Goal: Task Accomplishment & Management: Manage account settings

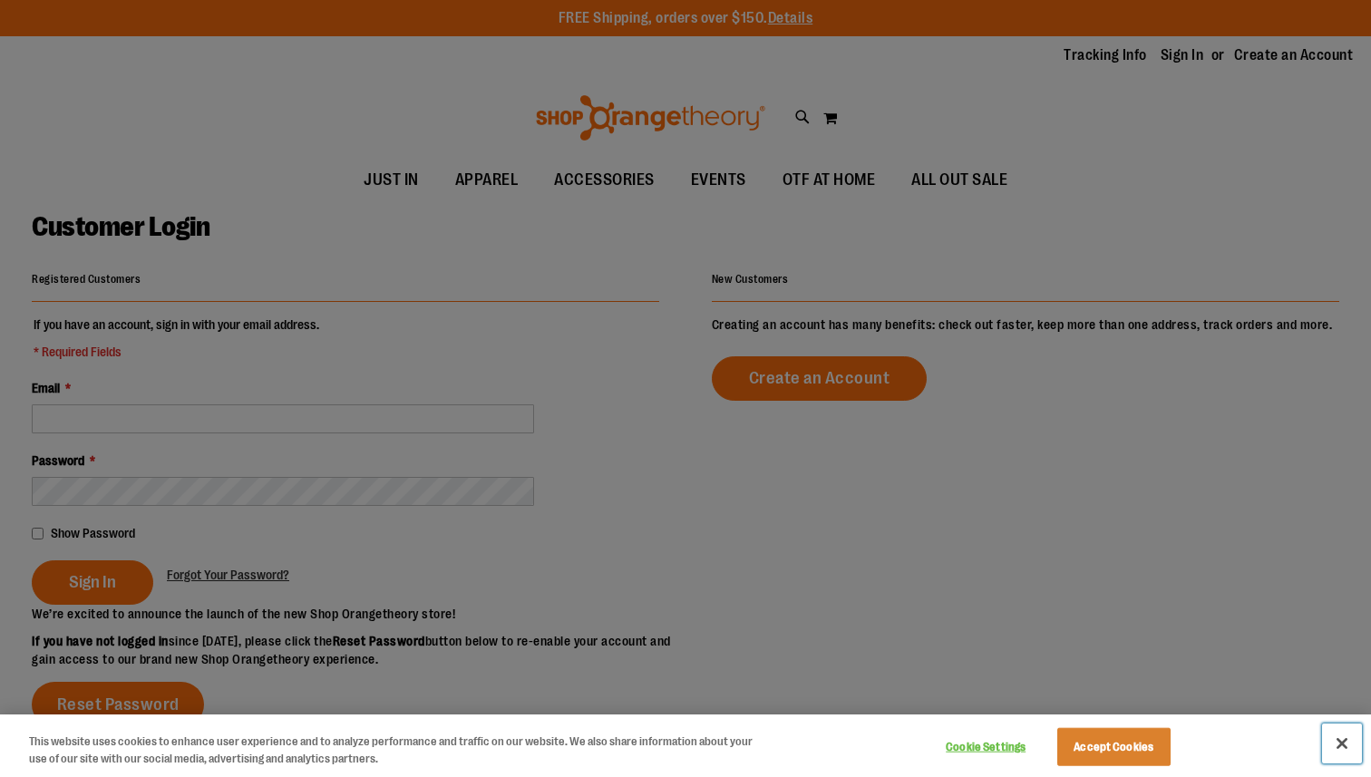
click at [1341, 741] on button "Close" at bounding box center [1342, 744] width 40 height 40
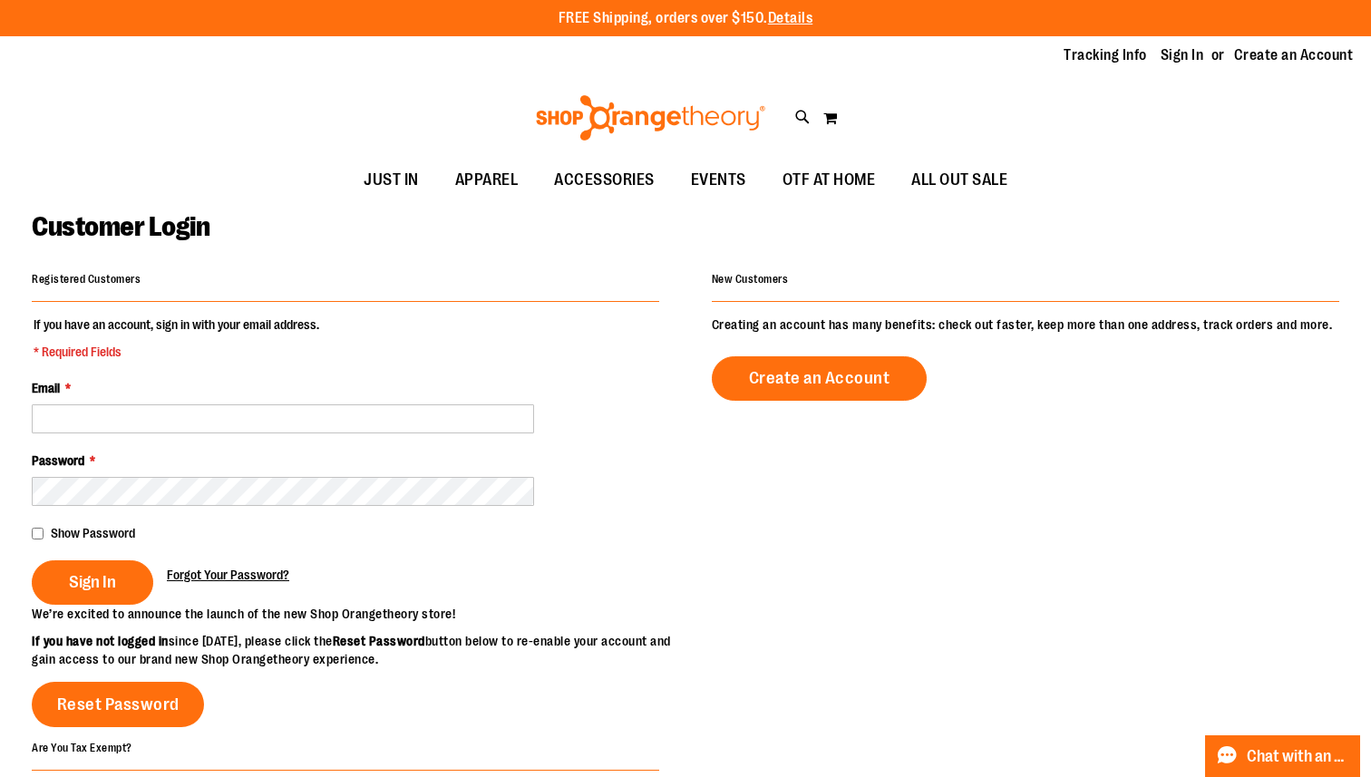
click at [265, 569] on span "Forgot Your Password?" at bounding box center [228, 575] width 122 height 15
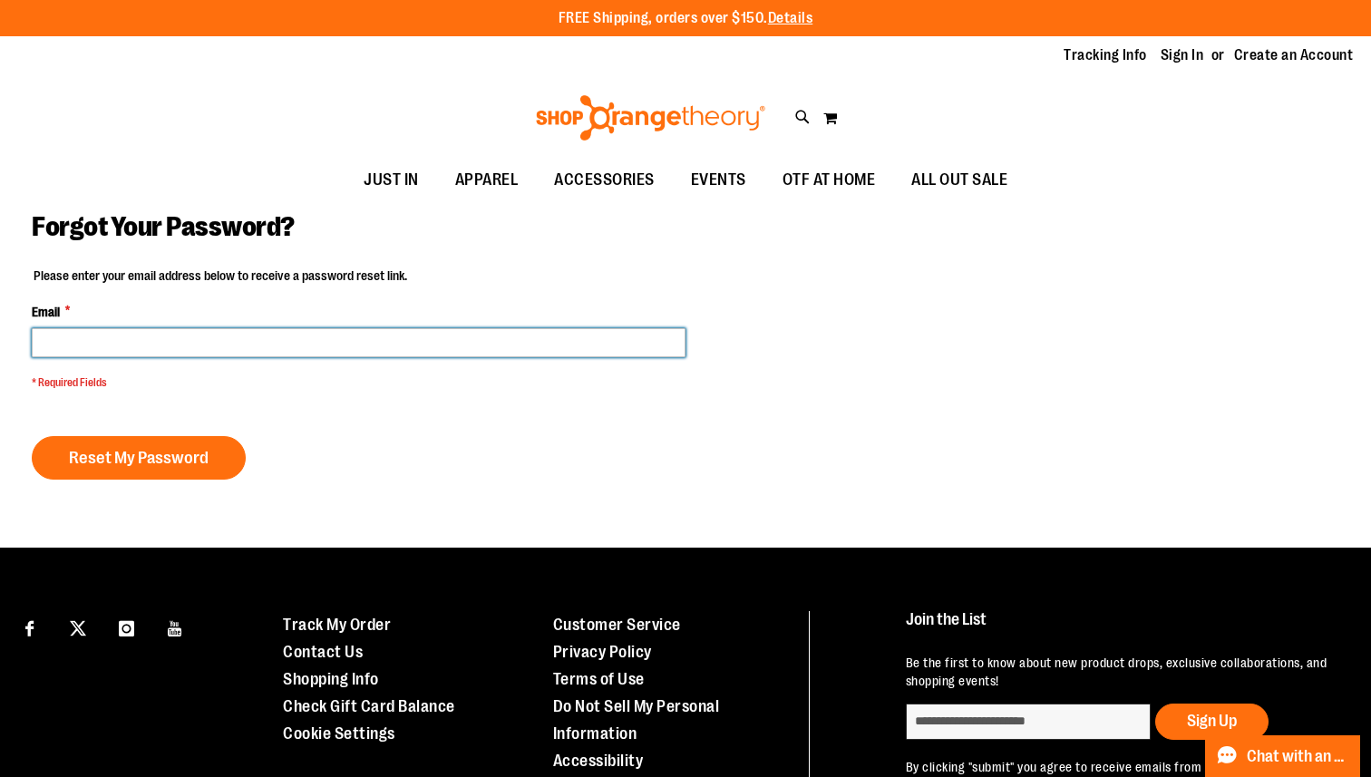
click at [178, 334] on input "Email *" at bounding box center [359, 342] width 654 height 29
type input "**********"
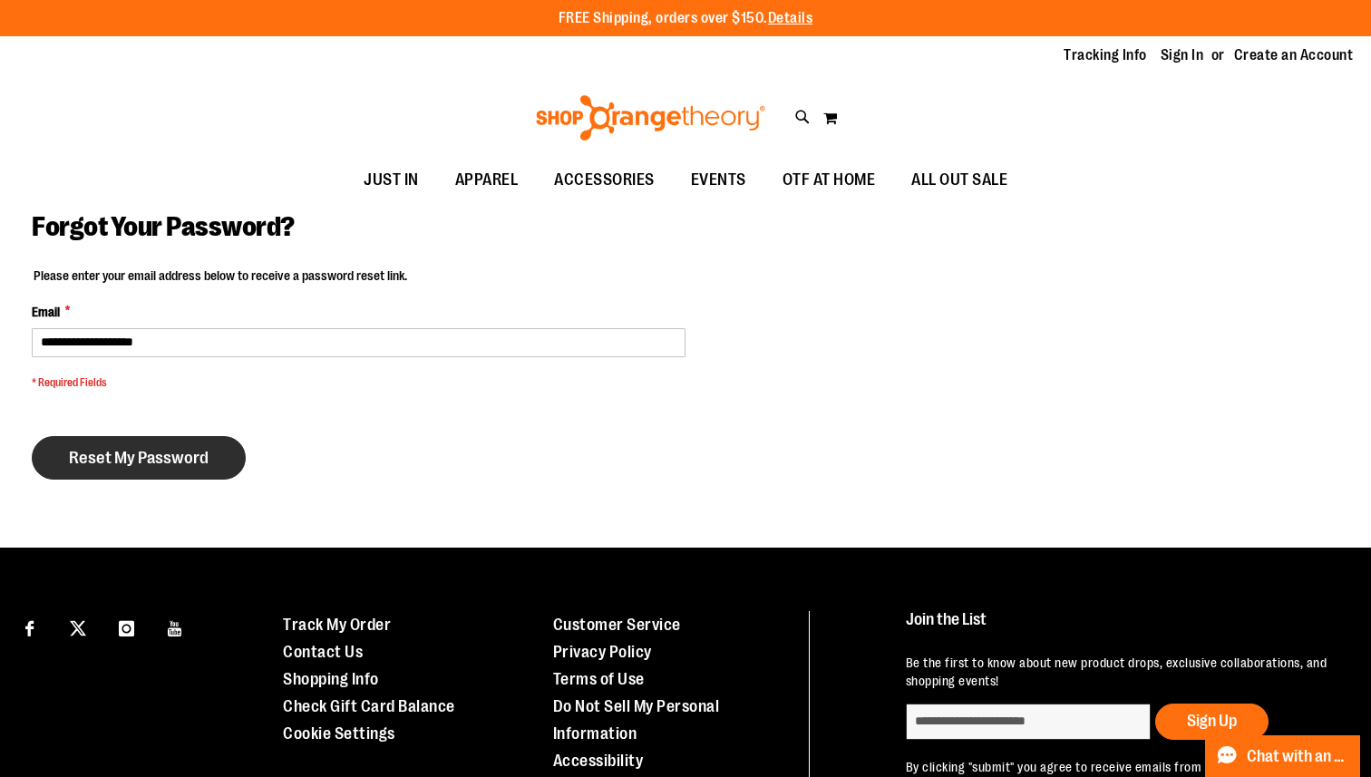
click at [176, 461] on span "Reset My Password" at bounding box center [139, 458] width 140 height 20
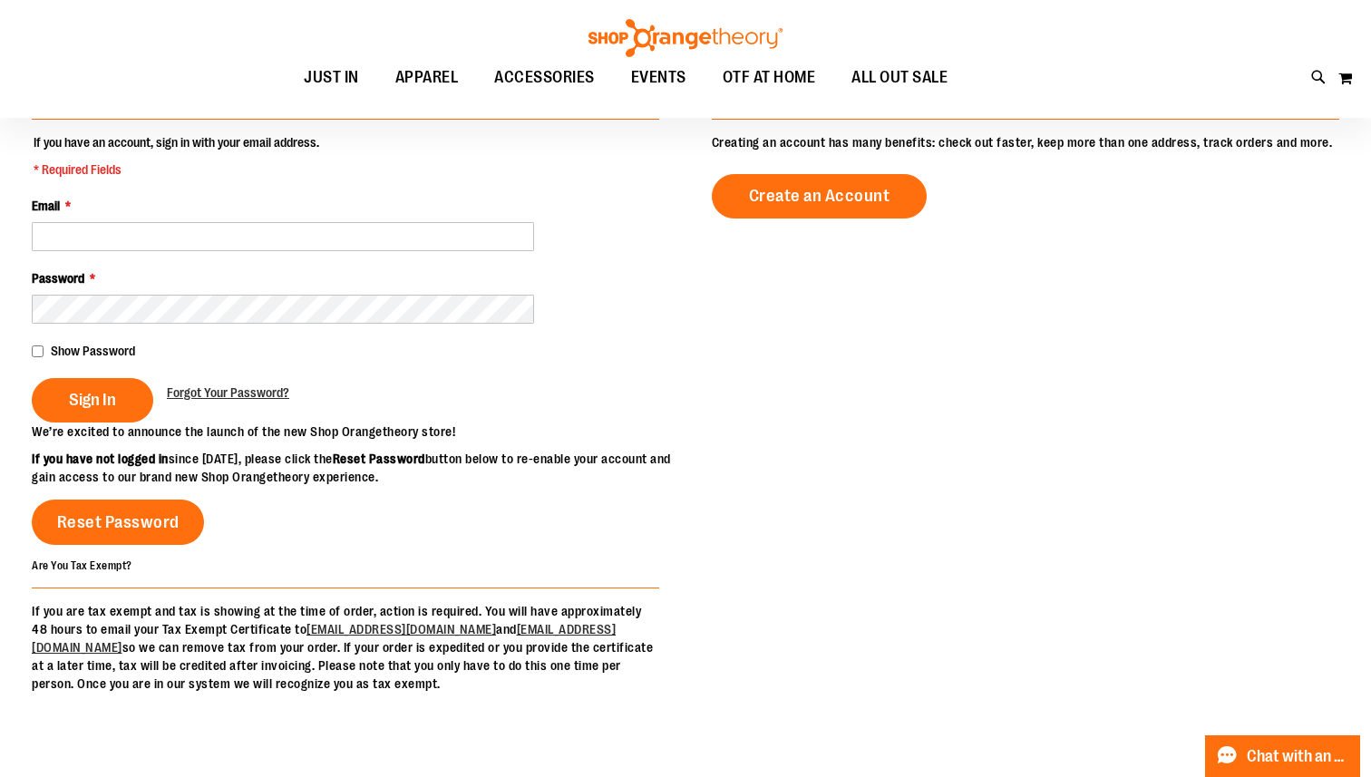
scroll to position [200, 0]
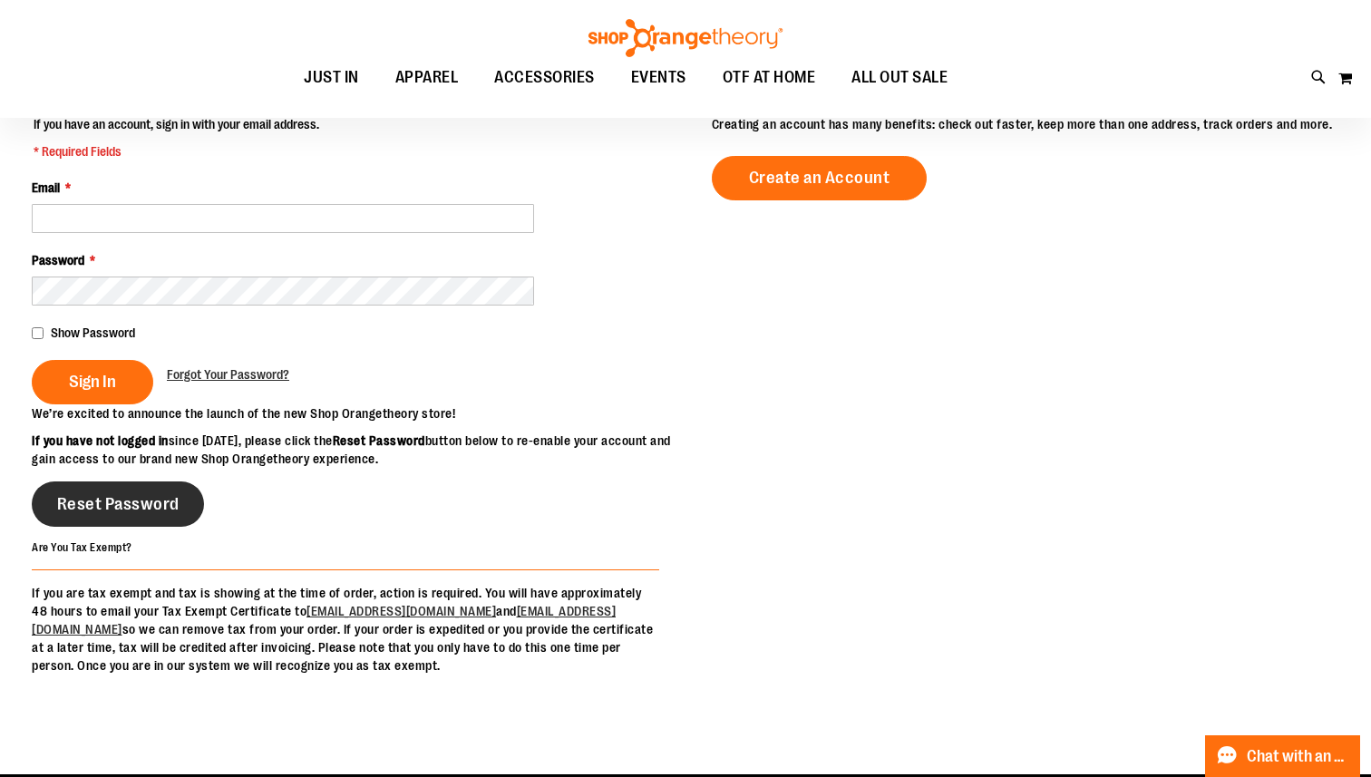
click at [175, 527] on link "Reset Password" at bounding box center [118, 504] width 172 height 45
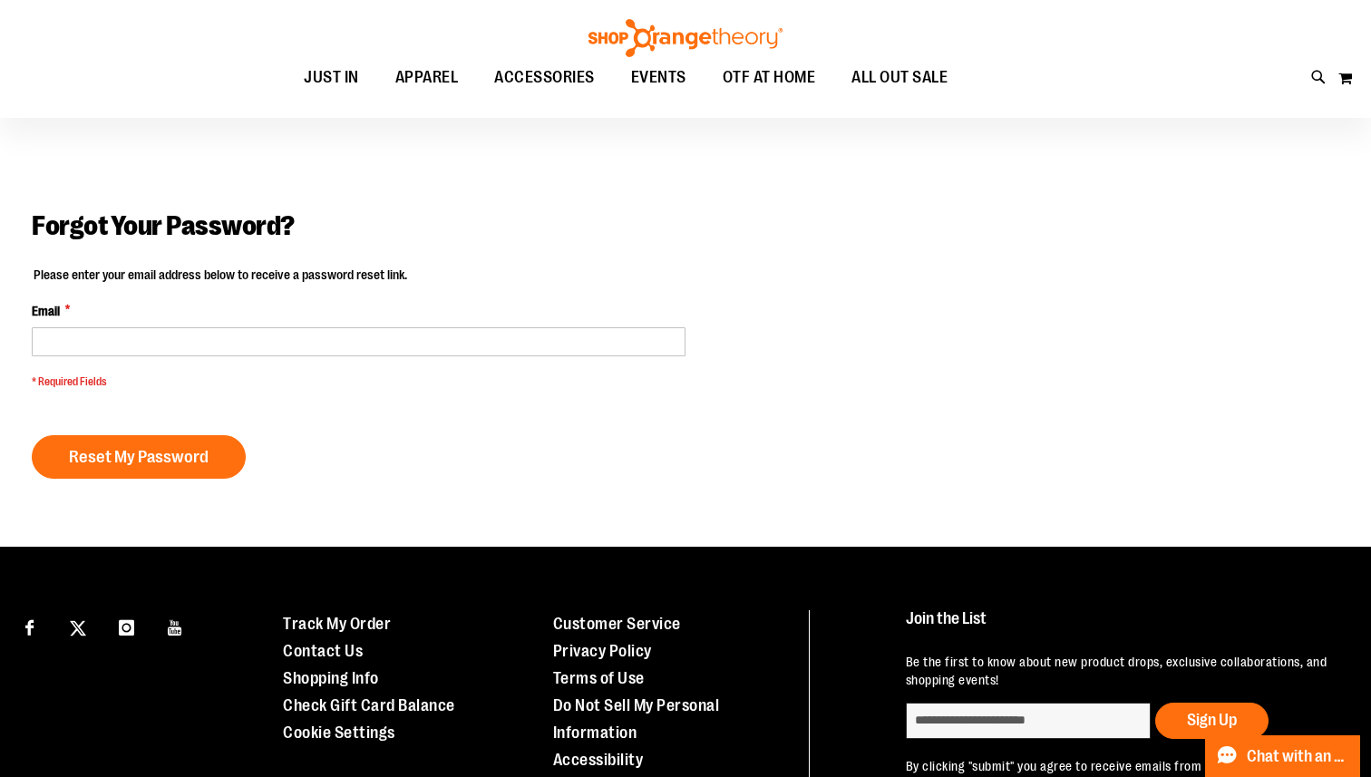
scroll to position [2, 0]
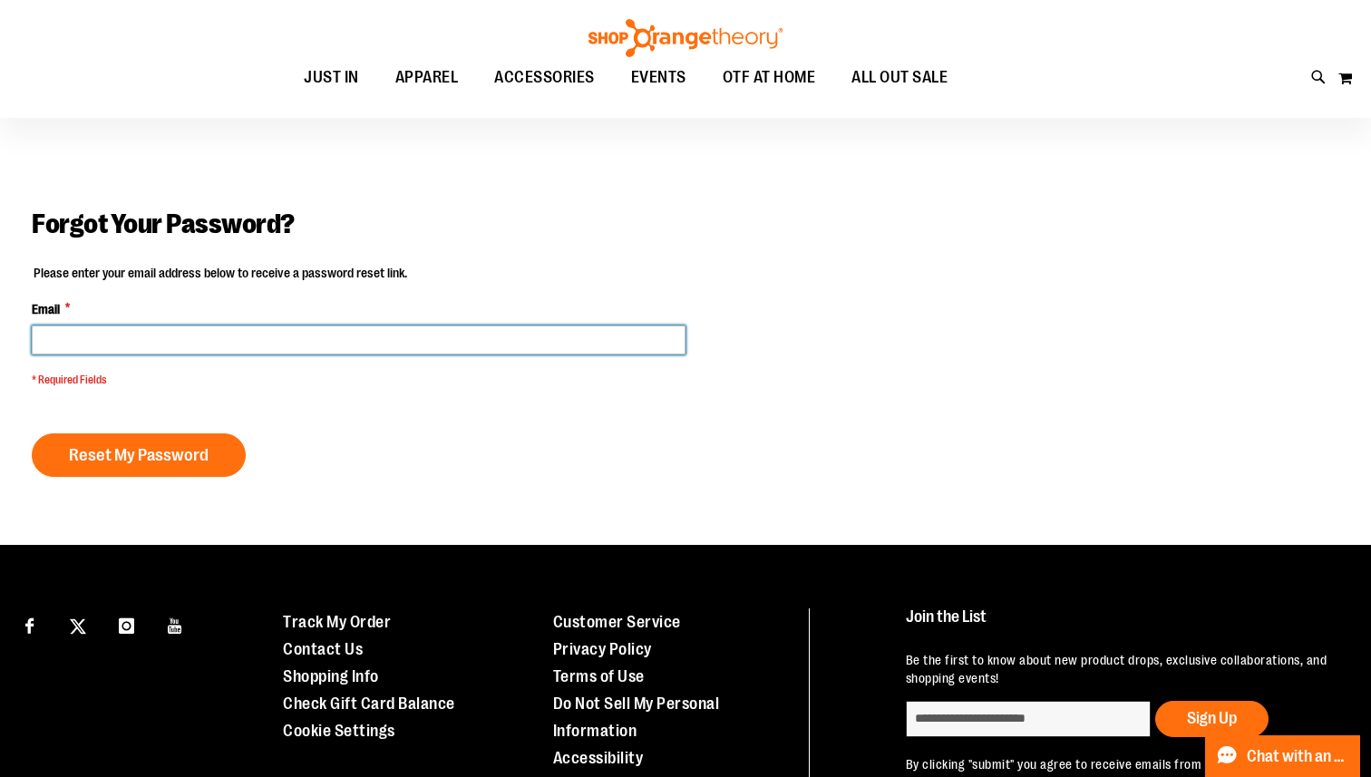
click at [137, 346] on input "Email *" at bounding box center [359, 340] width 654 height 29
type input "**********"
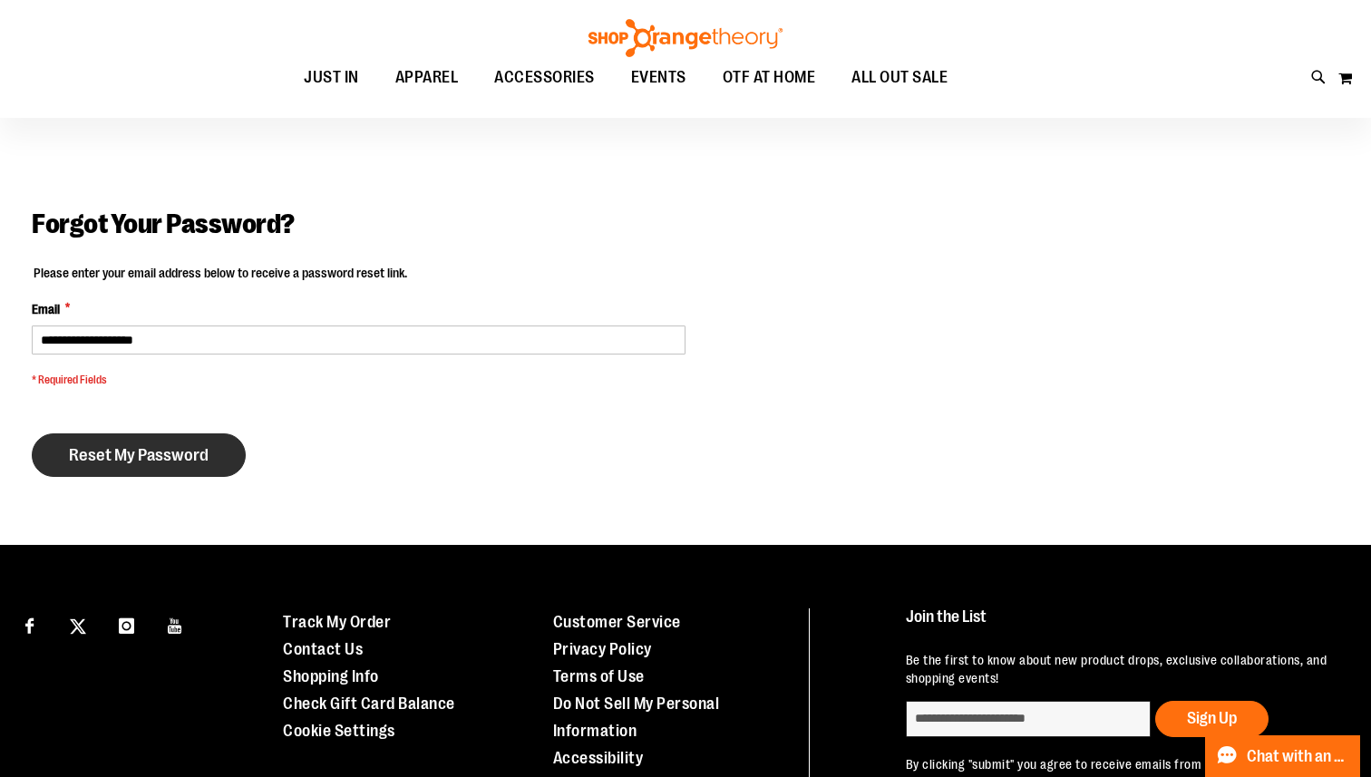
click at [169, 453] on span "Reset My Password" at bounding box center [139, 455] width 140 height 20
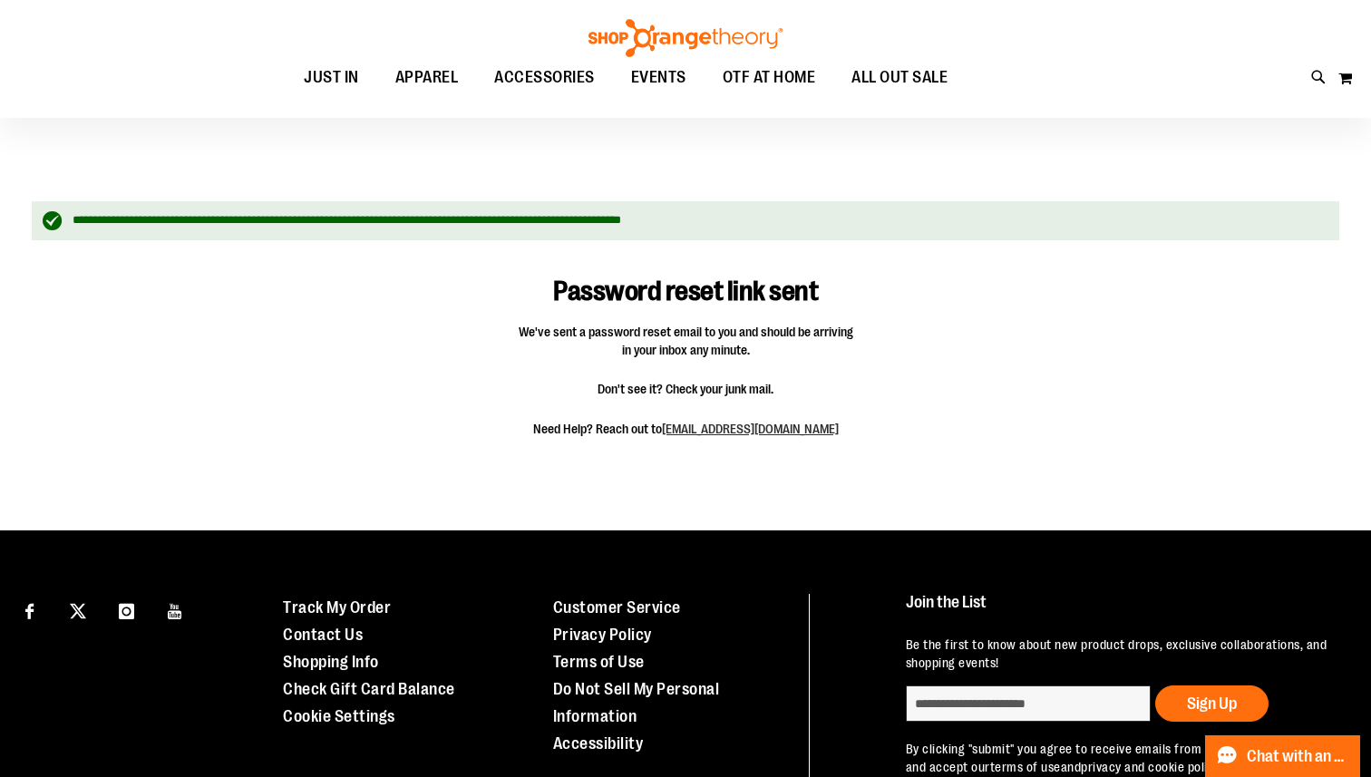
scroll to position [10, 0]
